Goal: Task Accomplishment & Management: Manage account settings

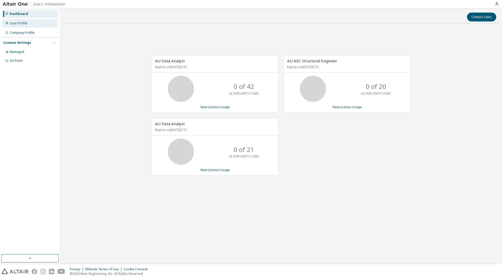
click at [16, 24] on div "User Profile" at bounding box center [19, 23] width 18 height 4
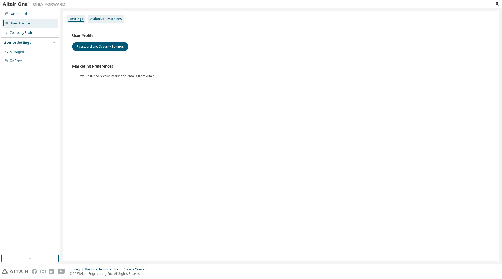
click at [111, 18] on div "Authorized Machines" at bounding box center [106, 19] width 32 height 4
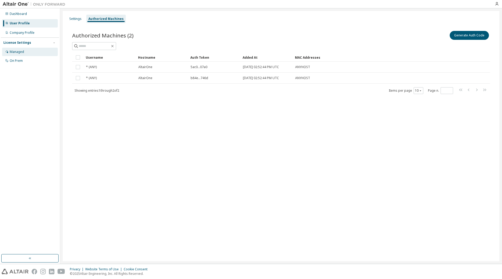
click at [19, 51] on div "Managed" at bounding box center [17, 52] width 14 height 4
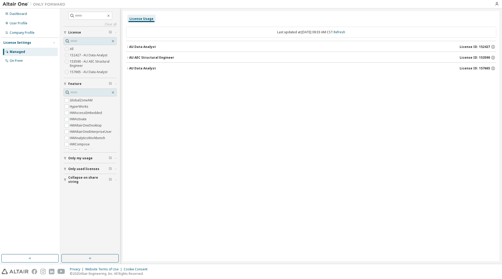
click at [128, 67] on icon "button" at bounding box center [127, 68] width 3 height 3
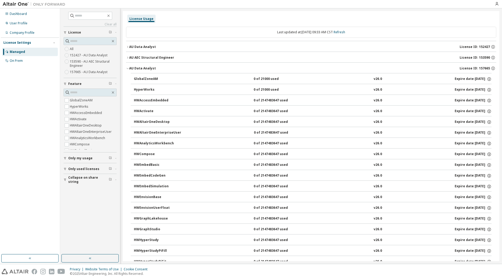
click at [129, 46] on icon "button" at bounding box center [127, 46] width 3 height 3
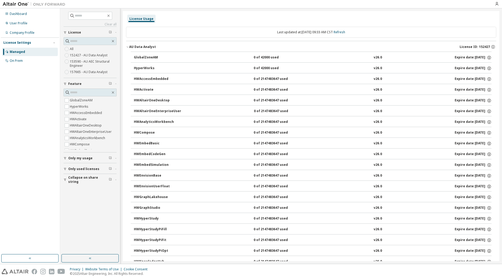
click at [128, 46] on icon "button" at bounding box center [127, 46] width 3 height 3
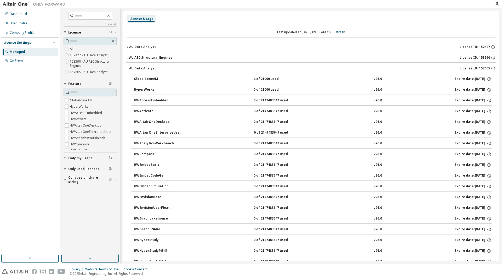
click at [128, 68] on icon "button" at bounding box center [127, 68] width 3 height 3
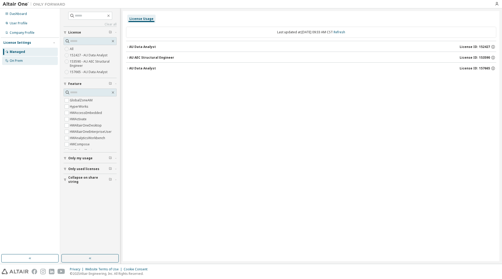
click at [23, 60] on div "On Prem" at bounding box center [30, 60] width 56 height 8
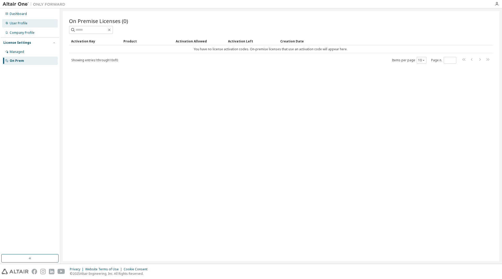
click at [20, 24] on div "User Profile" at bounding box center [19, 23] width 18 height 4
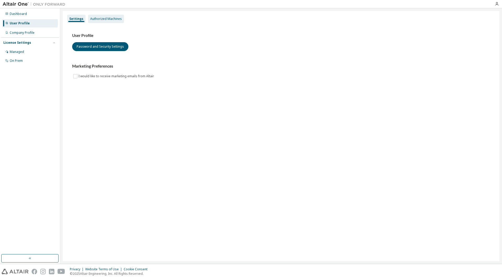
drag, startPoint x: 104, startPoint y: 18, endPoint x: 106, endPoint y: 21, distance: 3.8
click at [104, 18] on div "Authorized Machines" at bounding box center [106, 19] width 32 height 4
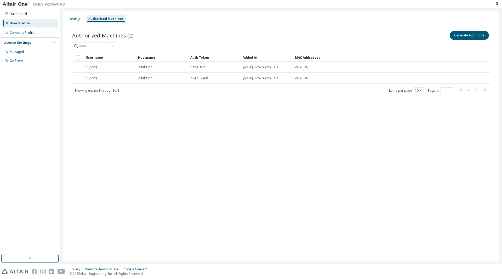
drag, startPoint x: 25, startPoint y: 32, endPoint x: 43, endPoint y: 40, distance: 19.0
click at [25, 32] on div "Company Profile" at bounding box center [22, 33] width 25 height 4
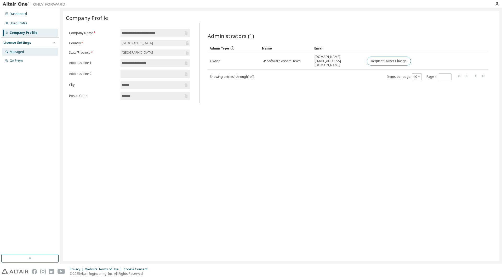
click at [14, 51] on div "Managed" at bounding box center [17, 52] width 14 height 4
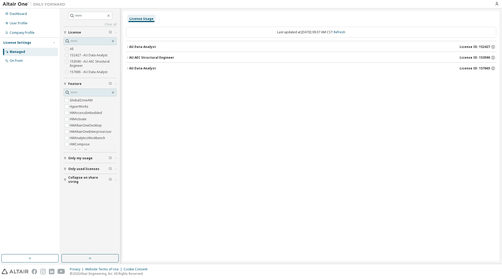
click at [91, 54] on label "152427 - AU Data Analyst" at bounding box center [89, 55] width 39 height 6
click at [73, 168] on span "Only used licenses" at bounding box center [83, 169] width 31 height 4
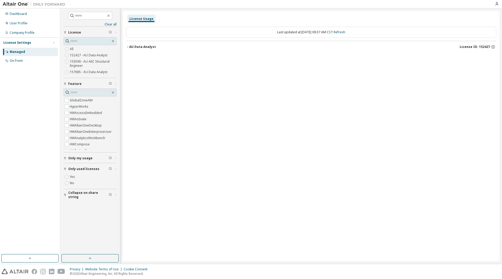
click at [258, 187] on div "License Usage Last updated at: Mon 2025-09-29 09:37 AM CST Refresh AU Data Anal…" at bounding box center [311, 136] width 377 height 250
drag, startPoint x: 127, startPoint y: 46, endPoint x: 127, endPoint y: 49, distance: 3.4
click at [127, 46] on icon "button" at bounding box center [127, 46] width 3 height 3
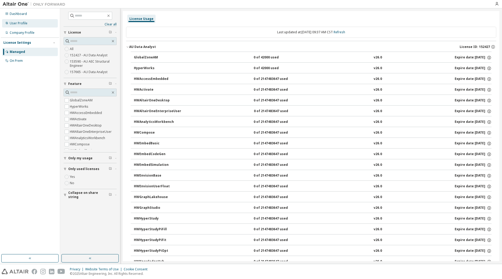
click at [19, 22] on div "User Profile" at bounding box center [19, 23] width 18 height 4
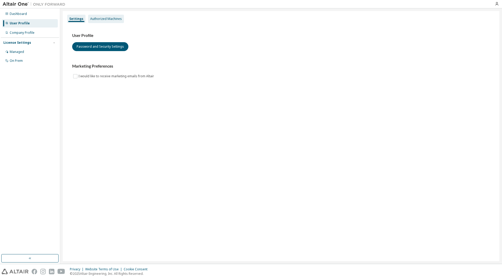
click at [106, 18] on div "Authorized Machines" at bounding box center [106, 19] width 32 height 4
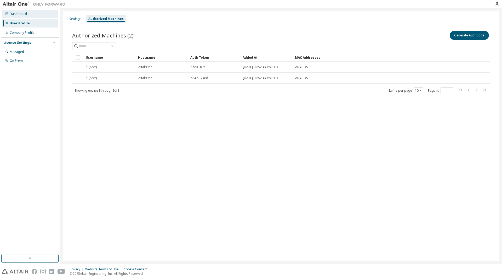
click at [21, 14] on div "Dashboard" at bounding box center [18, 14] width 17 height 4
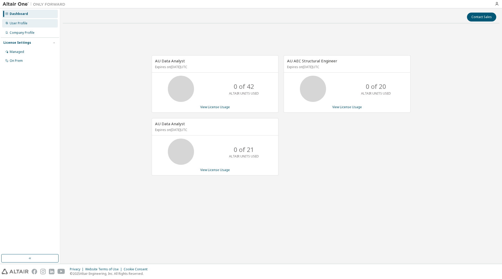
click at [22, 24] on div "User Profile" at bounding box center [19, 23] width 18 height 4
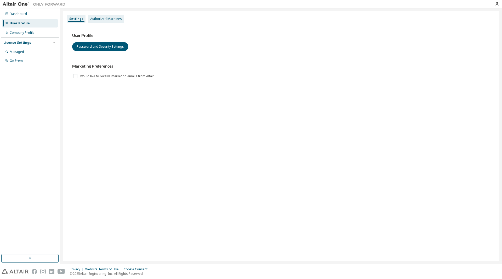
click at [109, 17] on div "Authorized Machines" at bounding box center [106, 19] width 32 height 4
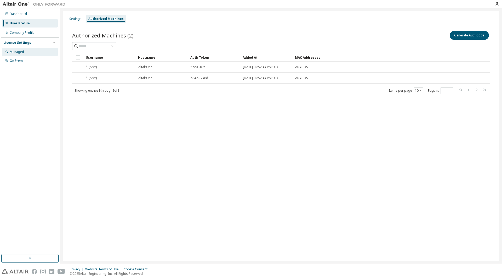
click at [18, 51] on div "Managed" at bounding box center [17, 52] width 14 height 4
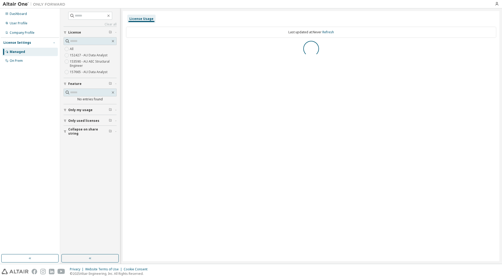
click at [54, 41] on span "button" at bounding box center [54, 43] width 4 height 4
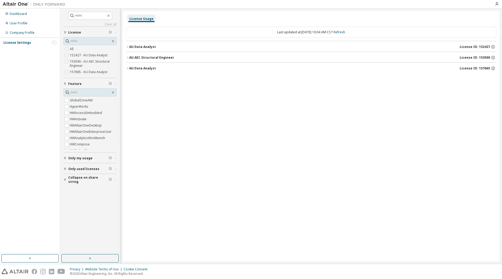
click at [54, 41] on span "button" at bounding box center [54, 43] width 4 height 4
click at [19, 50] on div "Managed" at bounding box center [17, 52] width 15 height 4
click at [128, 46] on icon "button" at bounding box center [127, 46] width 3 height 3
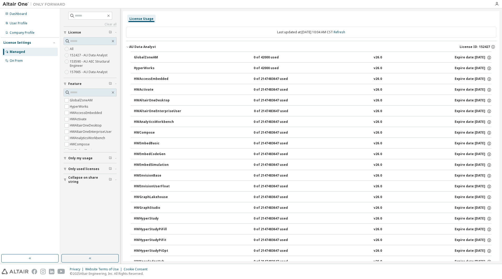
drag, startPoint x: 127, startPoint y: 45, endPoint x: 161, endPoint y: 36, distance: 35.4
click at [129, 45] on button "AU Data Analyst License ID: 152427" at bounding box center [311, 47] width 370 height 12
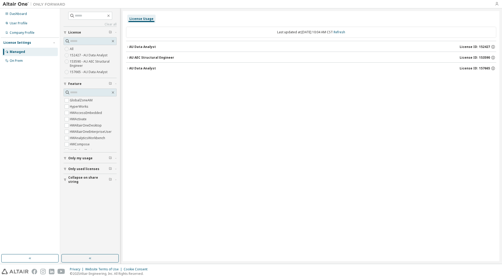
click at [497, 4] on icon "button" at bounding box center [497, 4] width 4 height 4
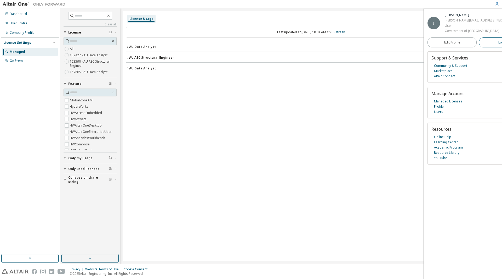
click at [498, 41] on span "Logout" at bounding box center [503, 42] width 11 height 5
